Goal: Obtain resource: Download file/media

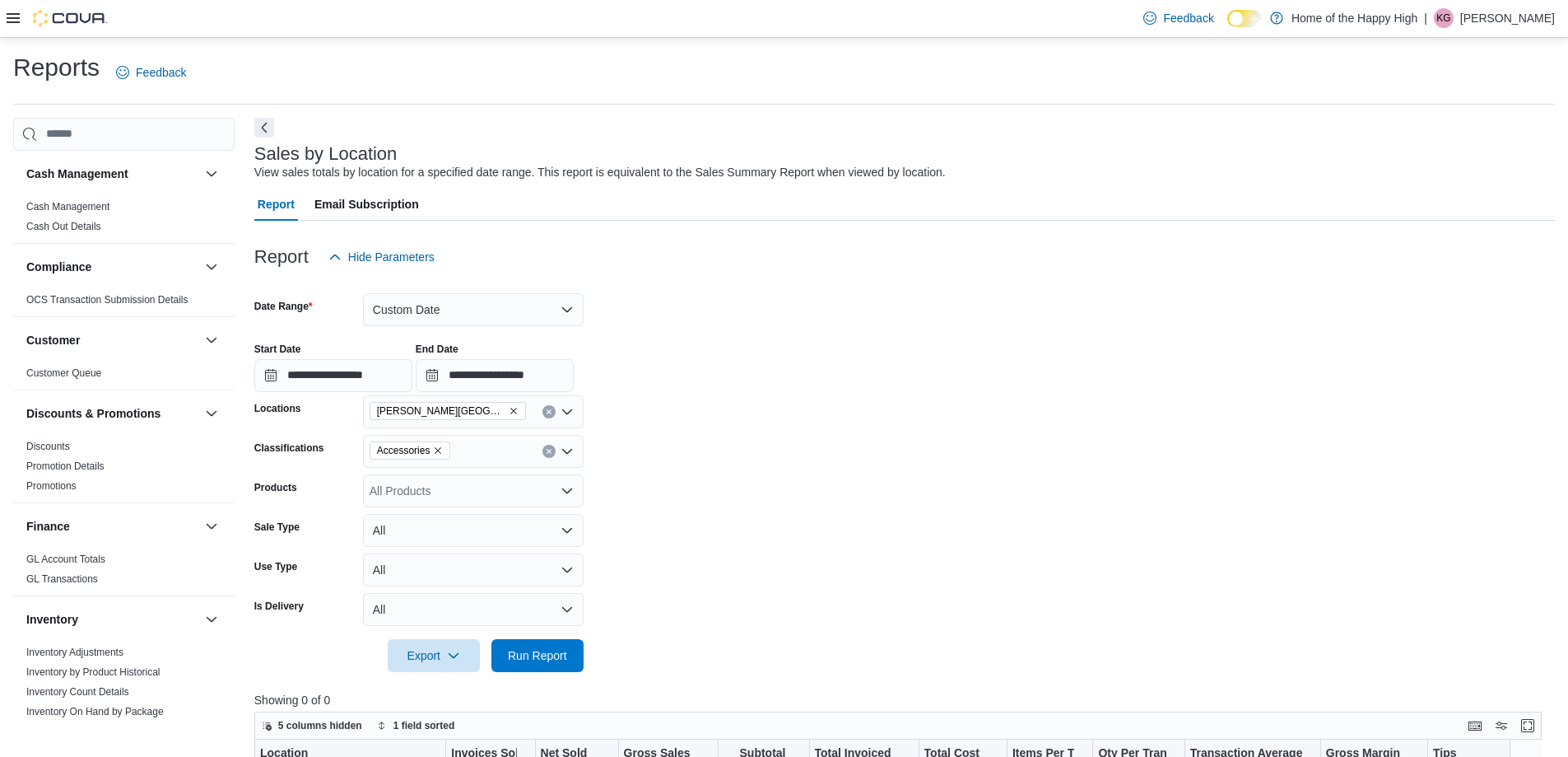
scroll to position [165, 0]
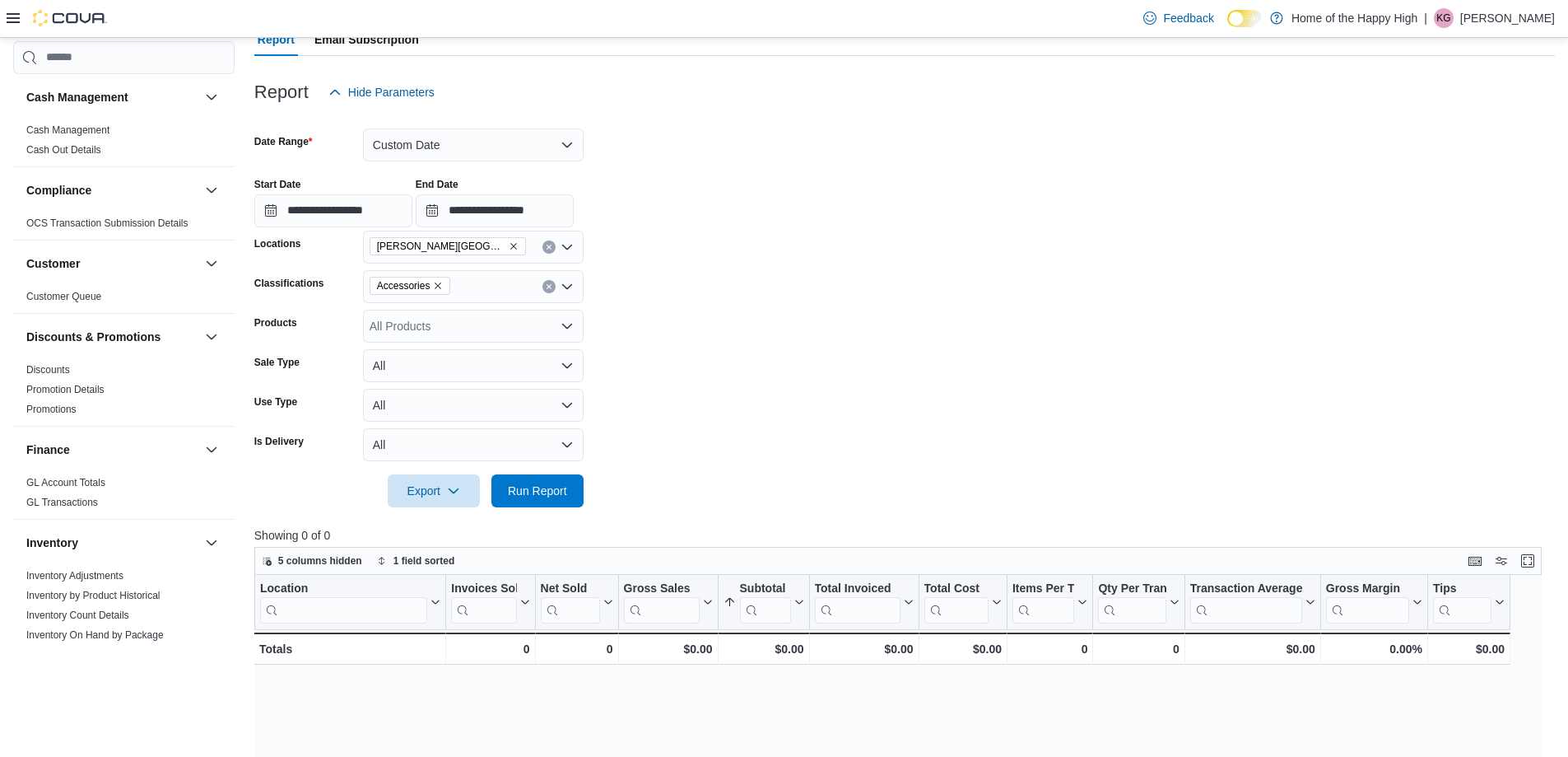
drag, startPoint x: 731, startPoint y: 82, endPoint x: 829, endPoint y: 10, distance: 121.6
click at [731, 82] on div "Report Hide Parameters" at bounding box center [904, 93] width 1300 height 33
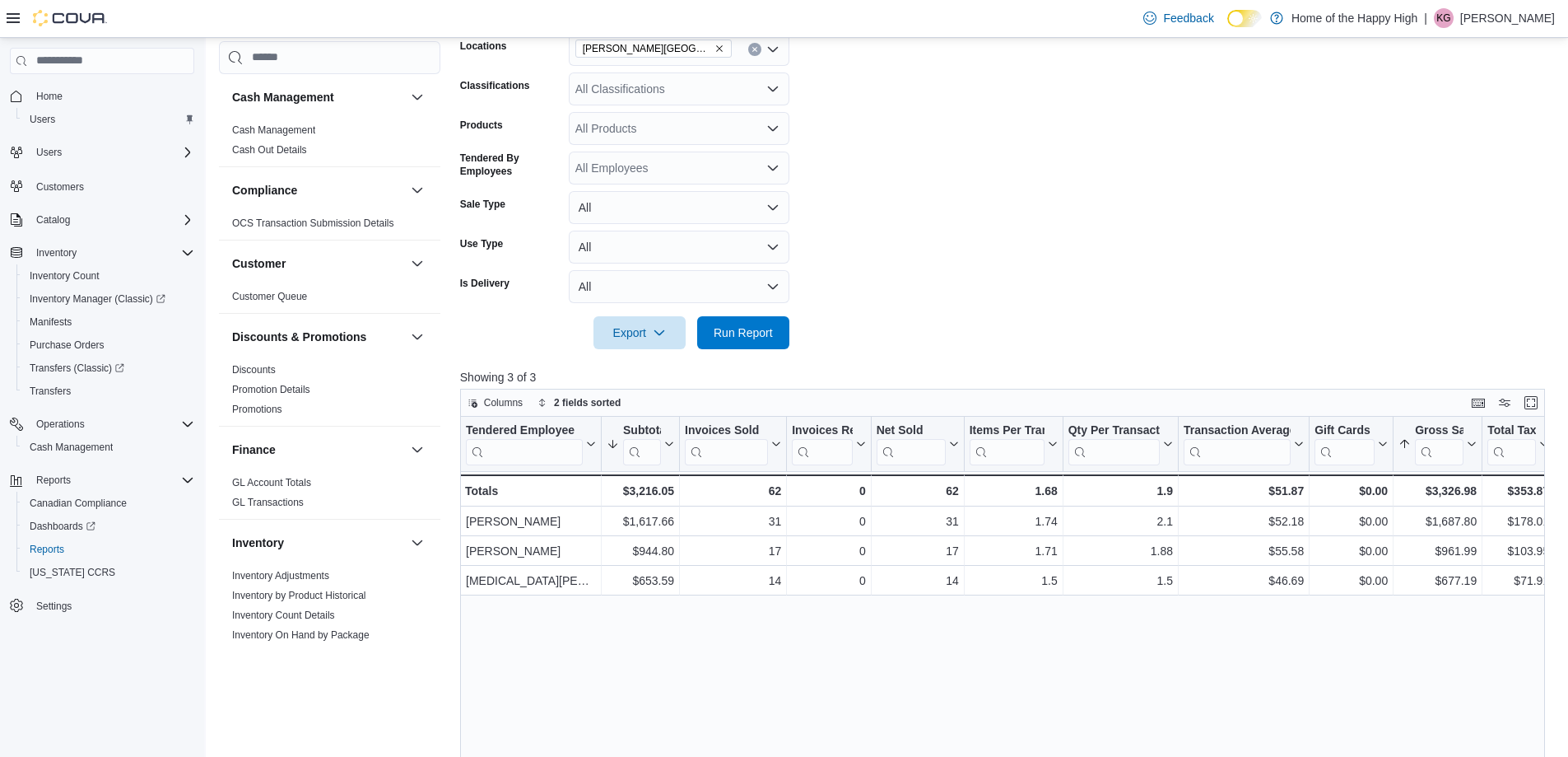
scroll to position [412, 0]
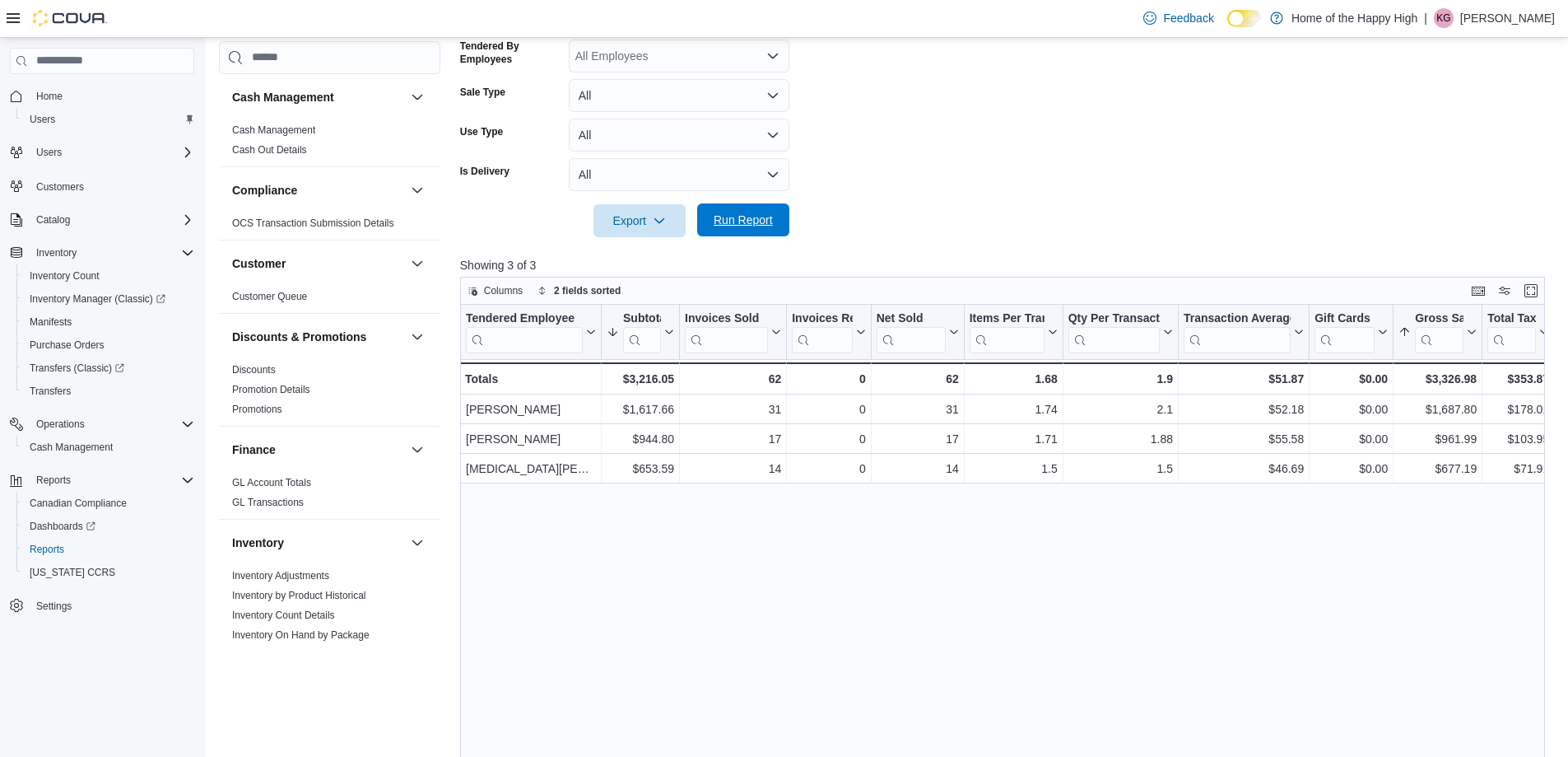
click at [770, 215] on span "Run Report" at bounding box center [743, 219] width 59 height 17
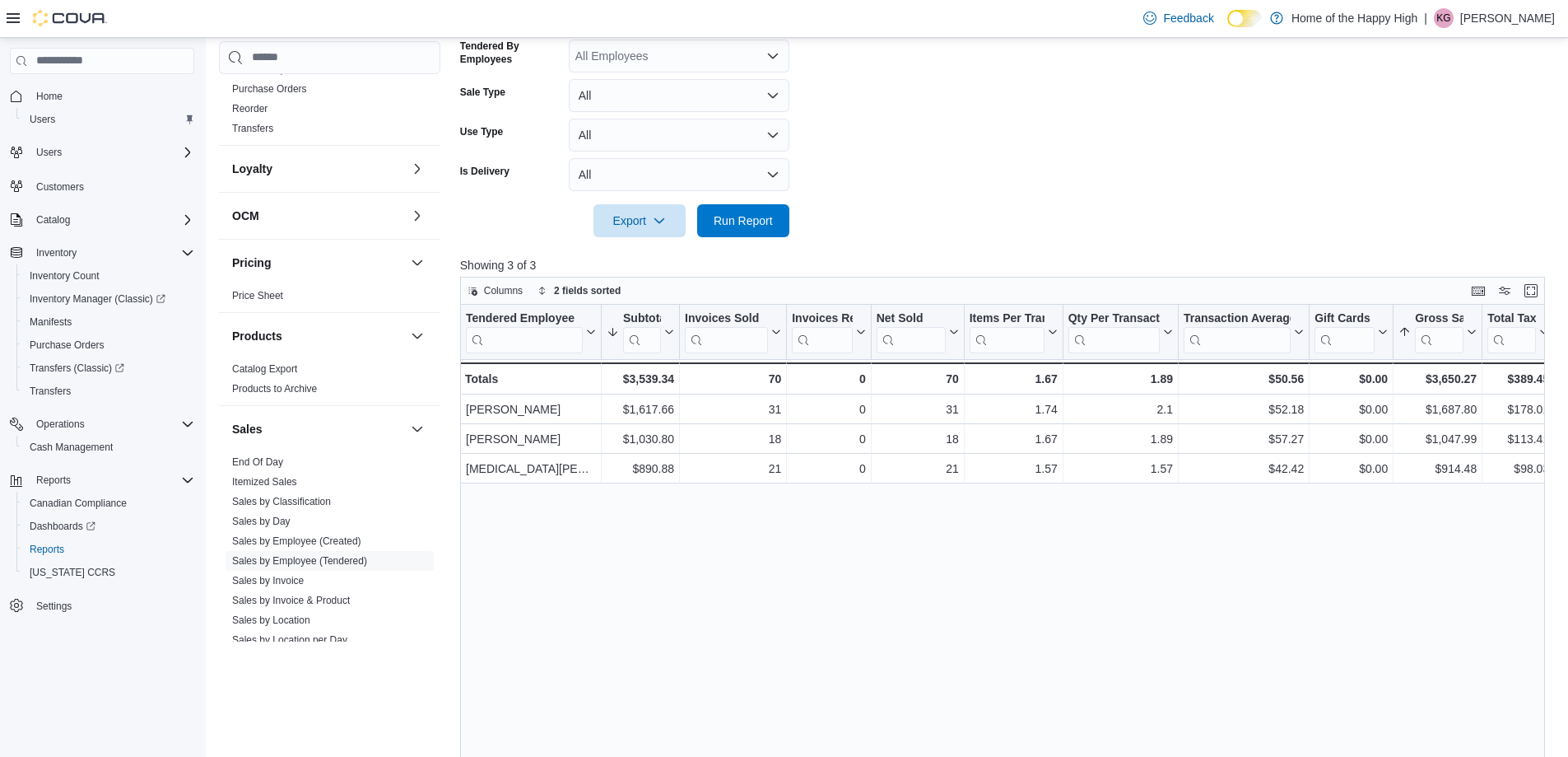
scroll to position [741, 0]
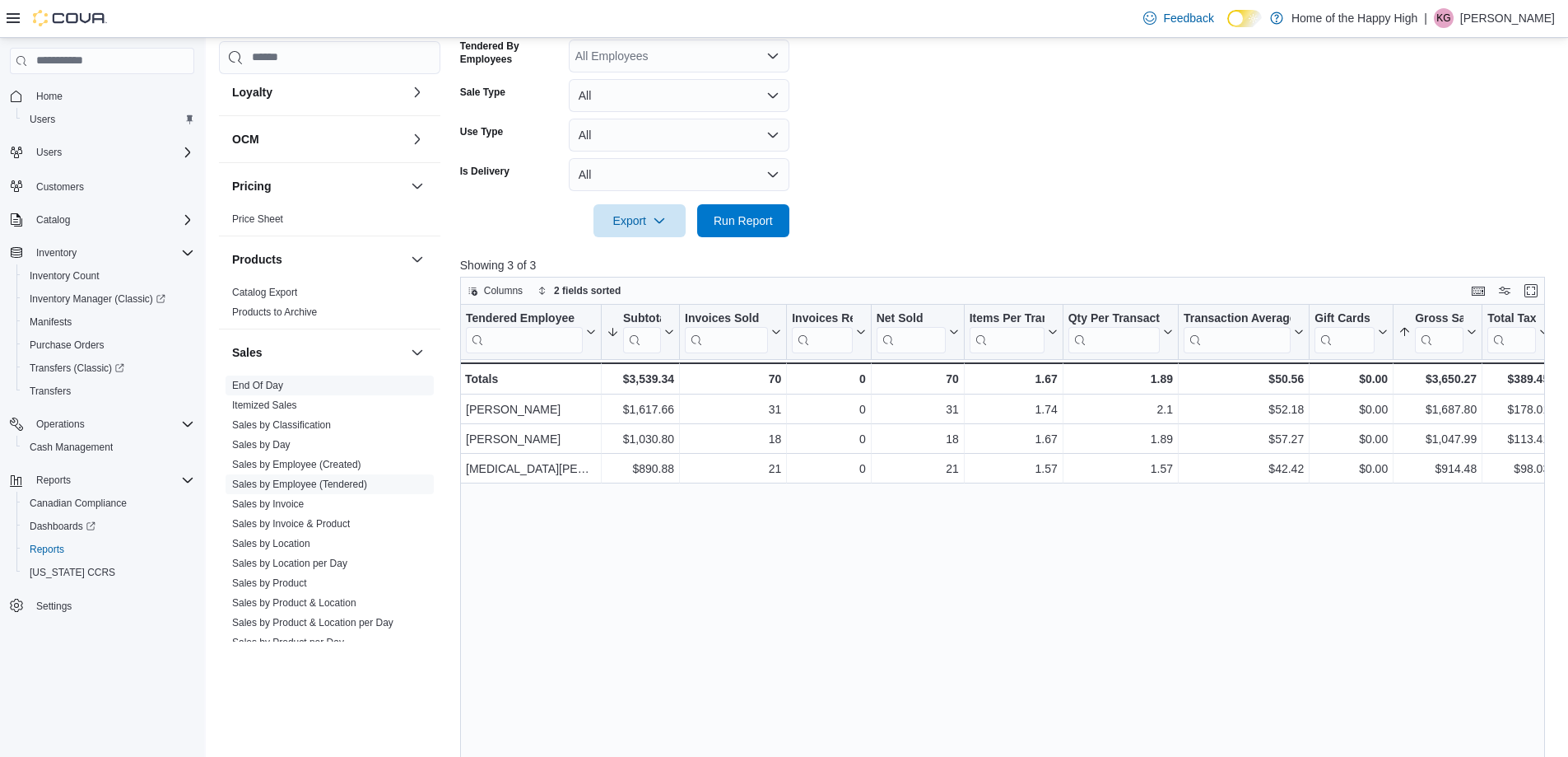
click at [284, 380] on span "End Of Day" at bounding box center [330, 385] width 208 height 19
click at [270, 381] on link "End Of Day" at bounding box center [257, 386] width 51 height 12
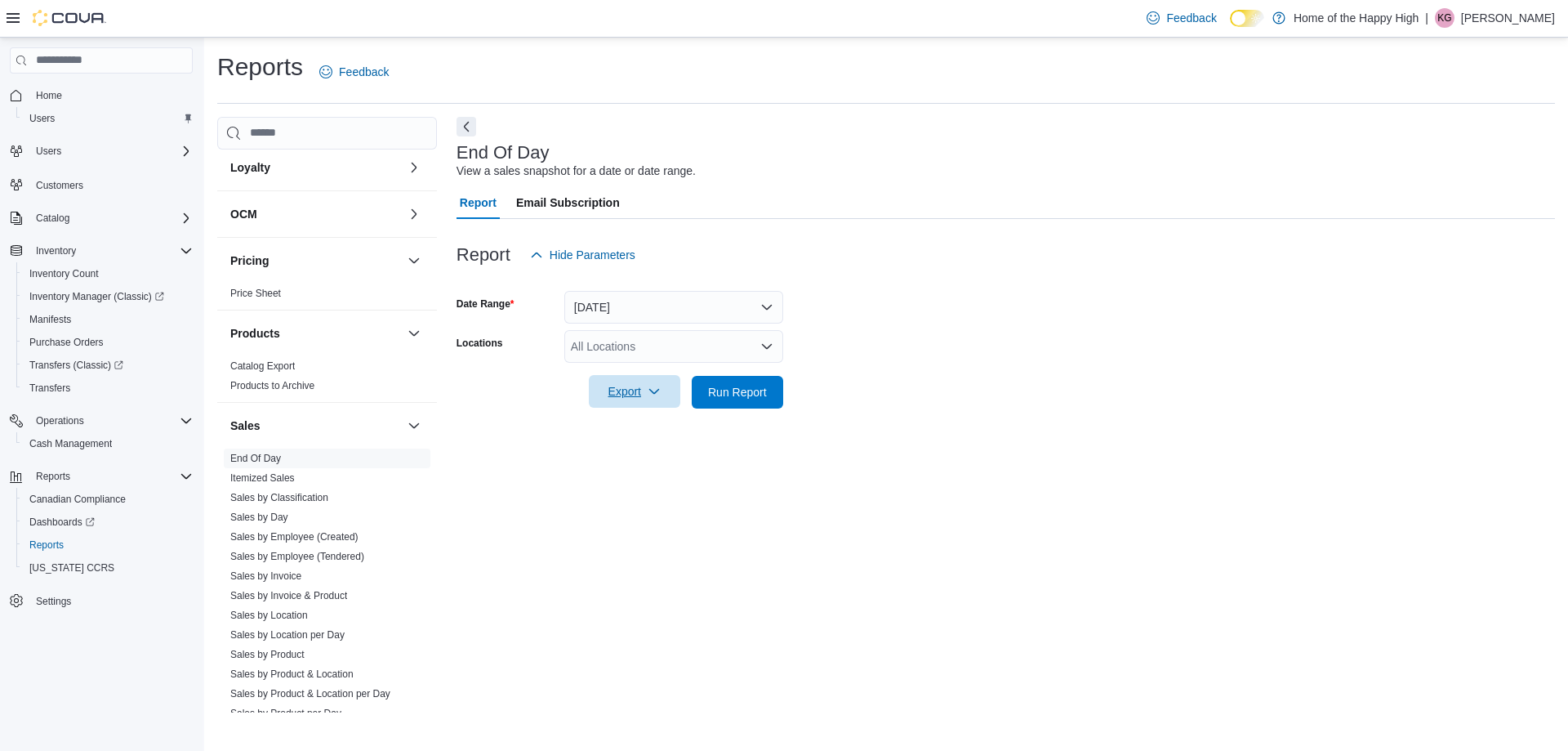
click at [610, 393] on span "Export" at bounding box center [635, 391] width 71 height 33
click at [579, 338] on div "All Locations" at bounding box center [673, 346] width 219 height 33
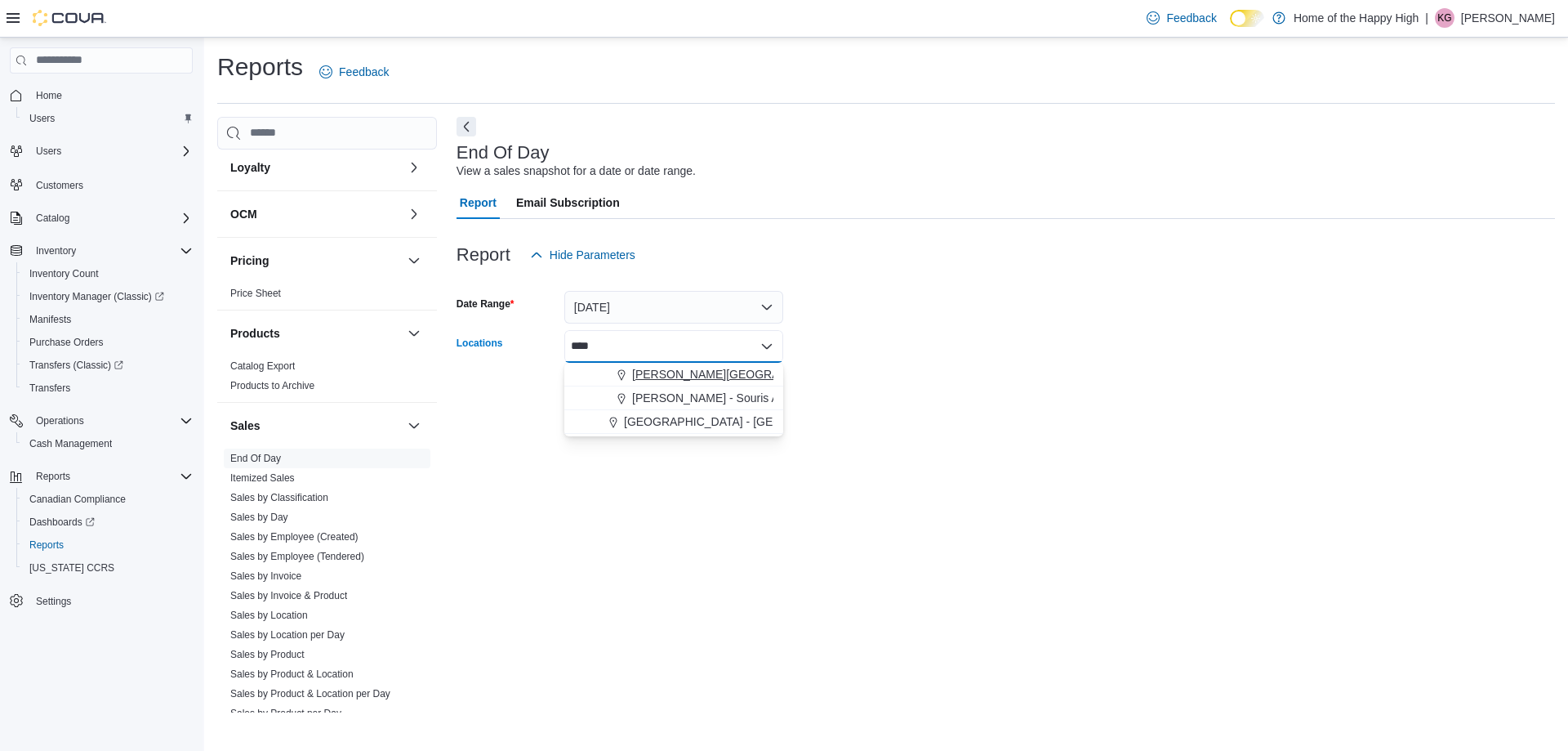
type input "****"
click at [646, 380] on span "[PERSON_NAME][GEOGRAPHIC_DATA] - Fire & Flower" at bounding box center [778, 374] width 292 height 16
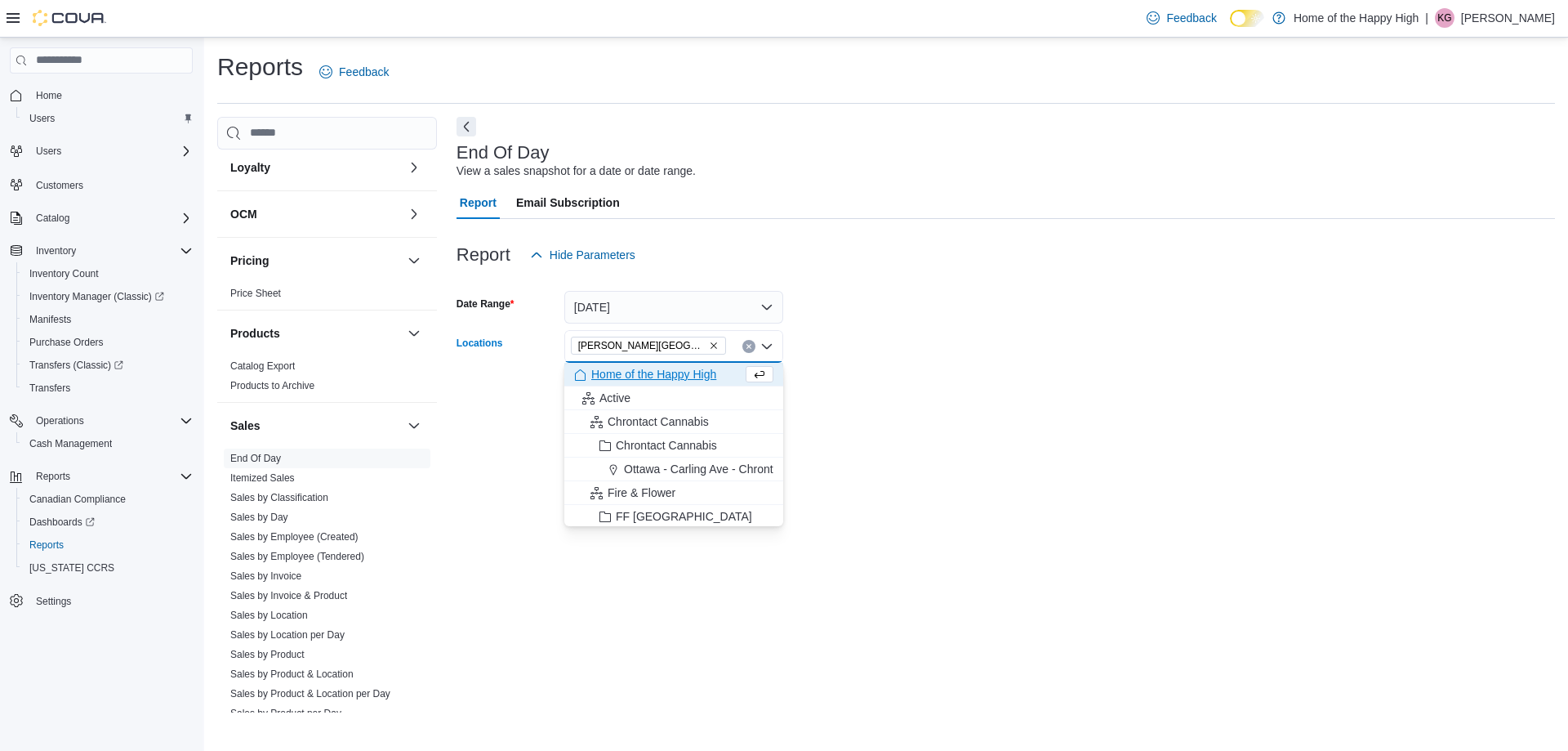
click at [492, 396] on div "Export Run Report" at bounding box center [619, 392] width 327 height 33
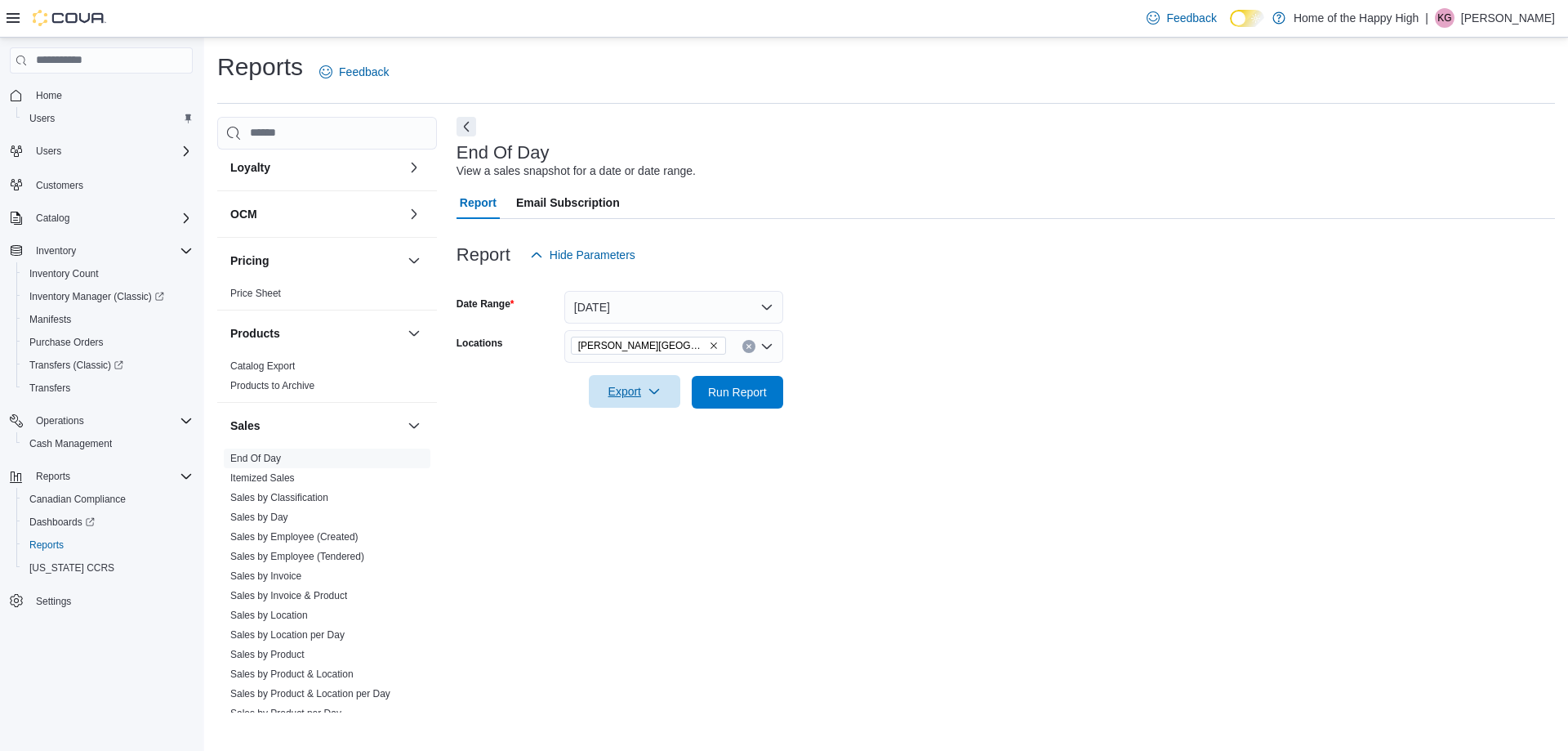
click at [624, 392] on span "Export" at bounding box center [635, 391] width 71 height 33
click at [552, 412] on div at bounding box center [1005, 419] width 1098 height 19
click at [729, 404] on span "Run Report" at bounding box center [737, 391] width 71 height 33
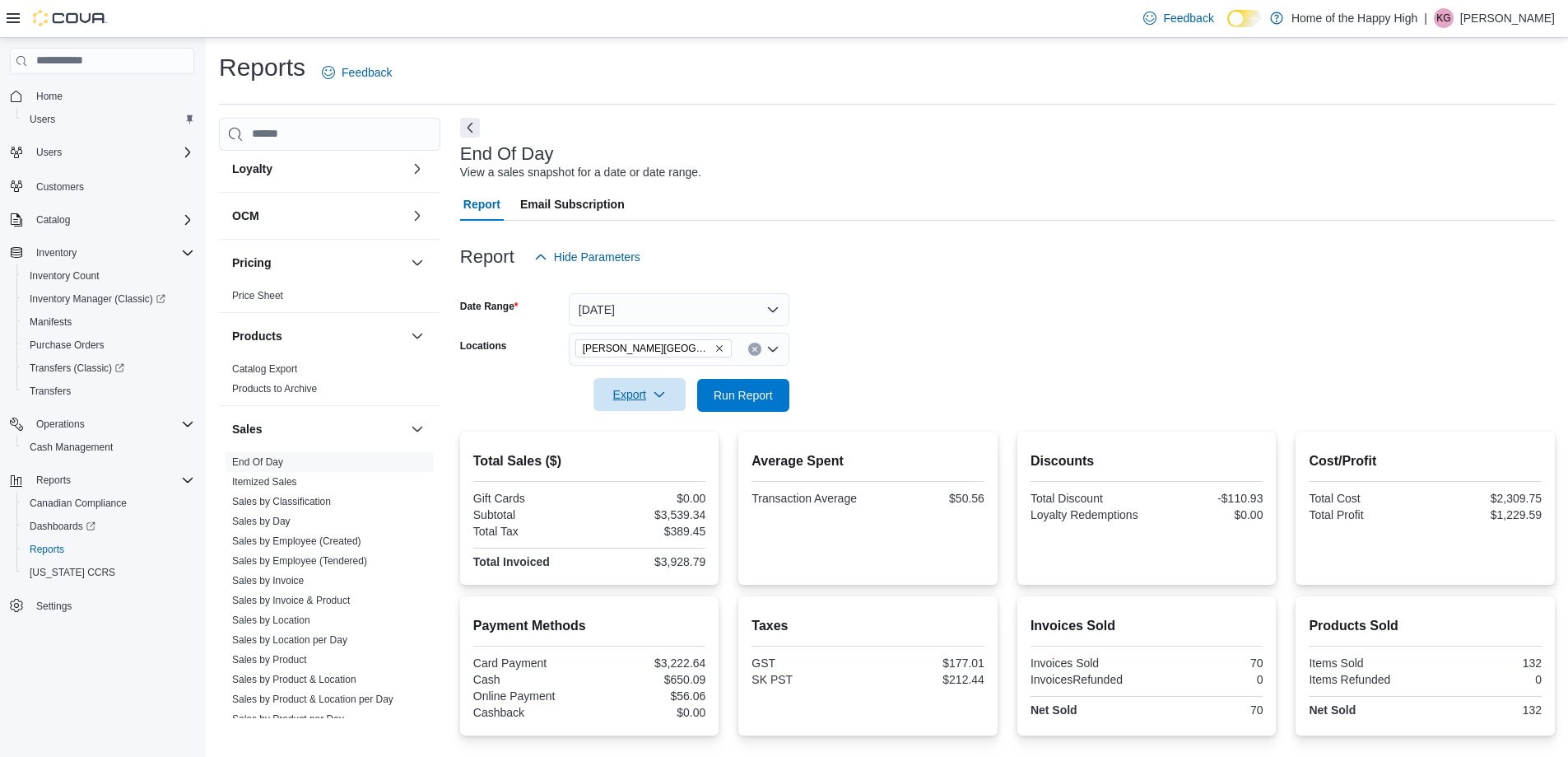
click at [647, 393] on span "Export" at bounding box center [640, 395] width 72 height 33
click at [658, 456] on span "Export to Pdf" at bounding box center [642, 462] width 74 height 14
click at [1493, 16] on p "[PERSON_NAME]" at bounding box center [1507, 18] width 94 height 19
click at [1453, 168] on span "Sign Out" at bounding box center [1449, 160] width 45 height 17
